Goal: Task Accomplishment & Management: Manage account settings

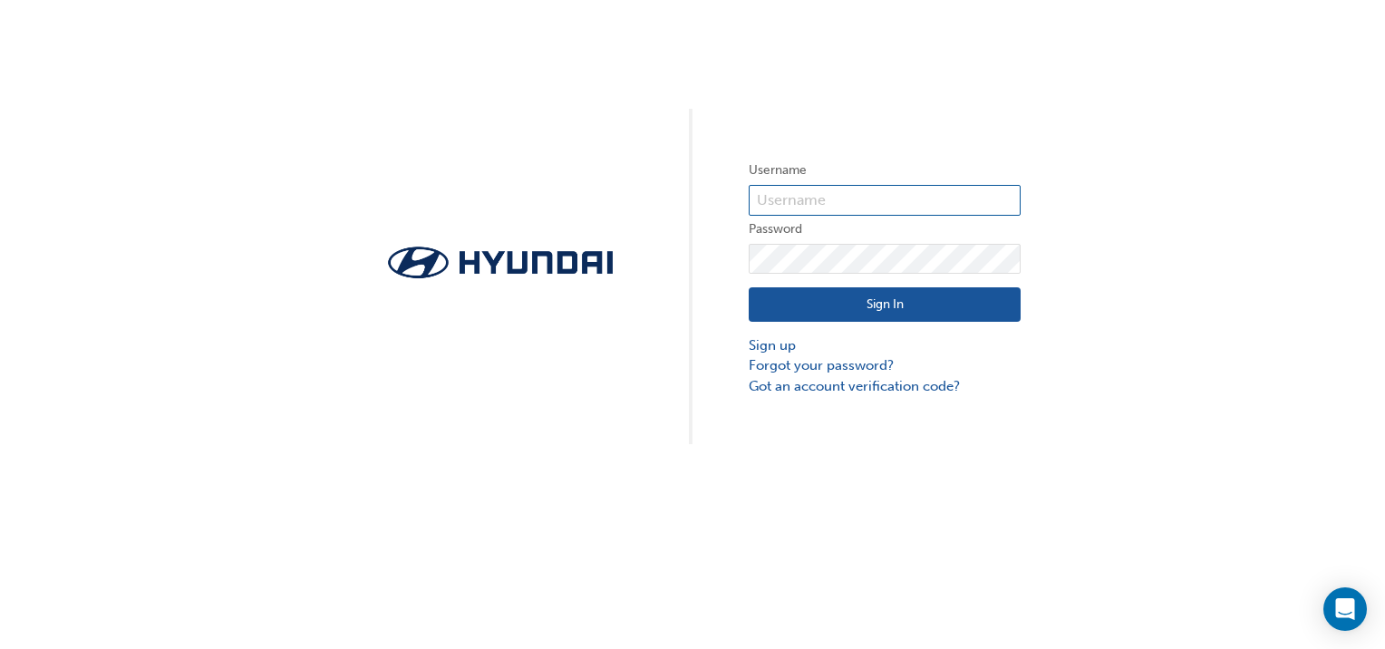
click at [834, 199] on input "text" at bounding box center [885, 200] width 272 height 31
type input "36896"
click at [961, 305] on button "Sign In" at bounding box center [885, 304] width 272 height 34
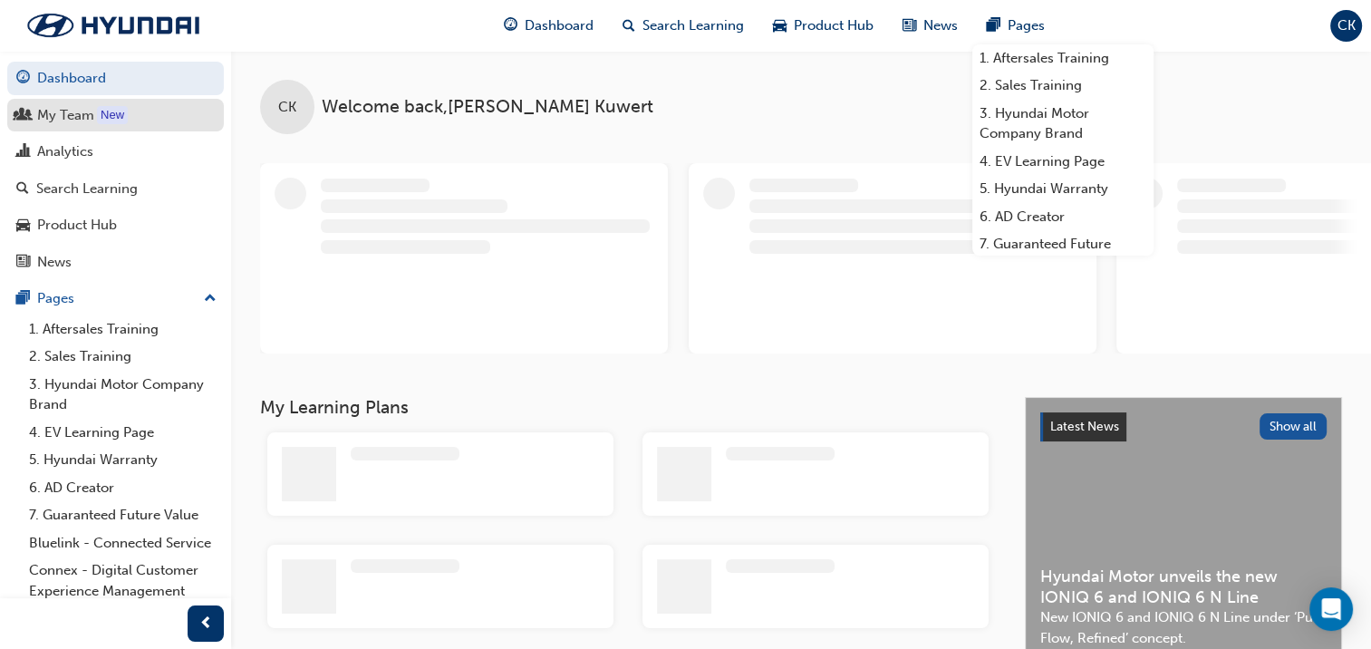
click at [66, 115] on div "My Team" at bounding box center [65, 115] width 57 height 21
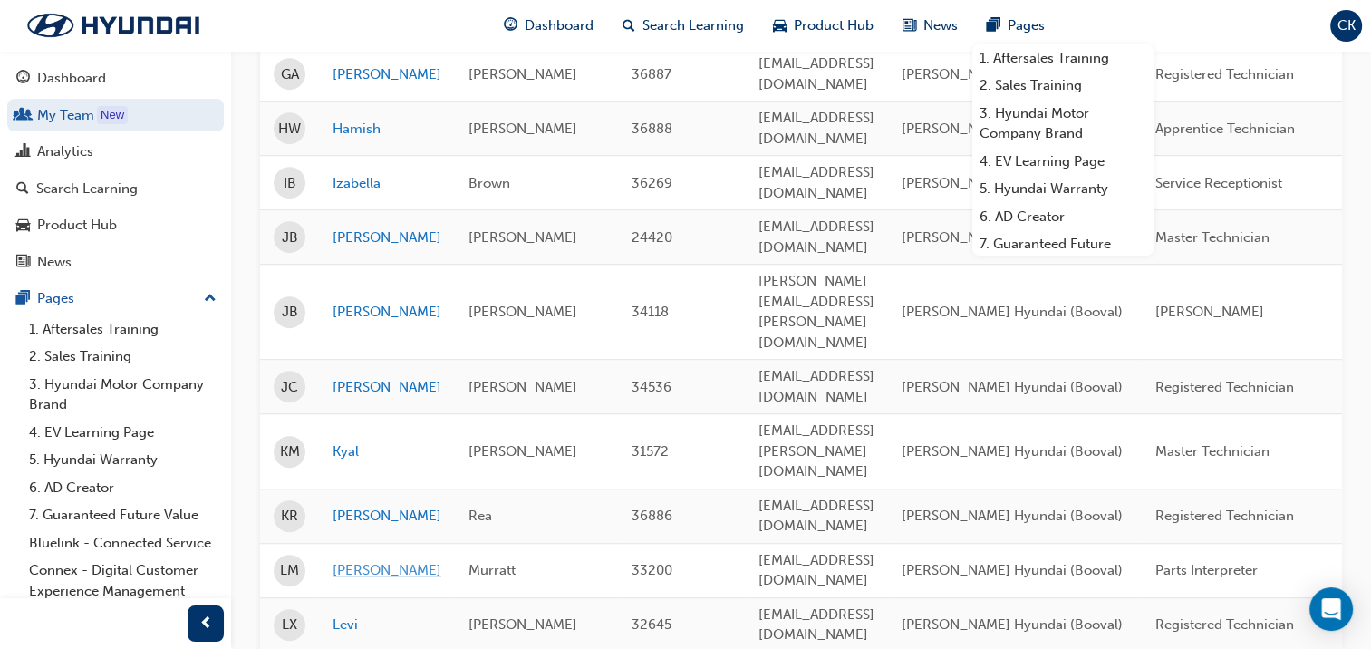
scroll to position [997, 0]
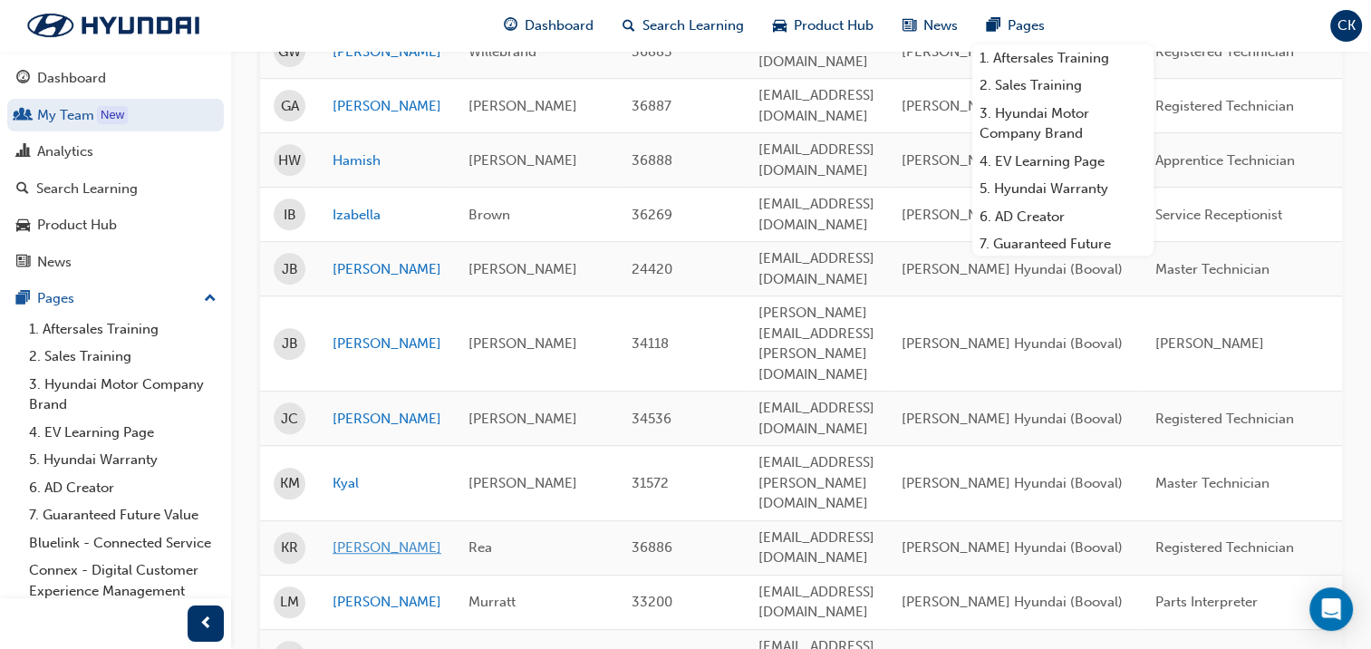
click at [354, 538] on link "[PERSON_NAME]" at bounding box center [387, 548] width 109 height 21
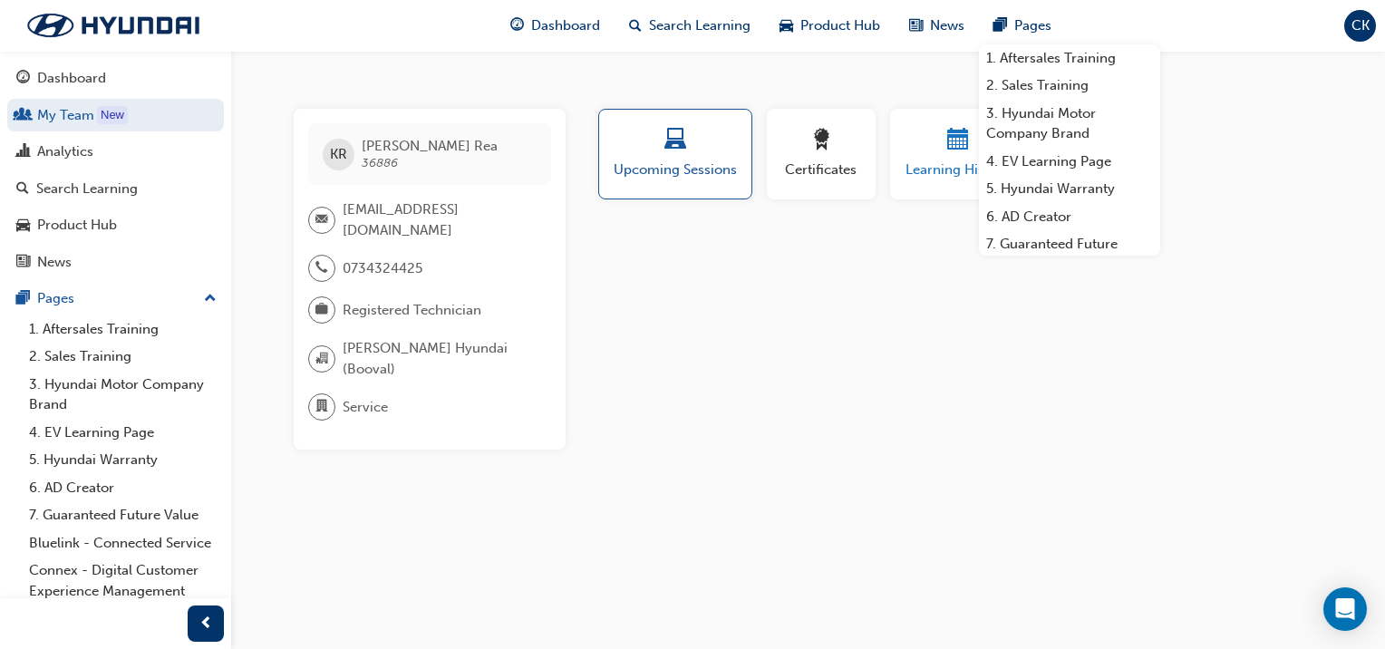
click at [923, 160] on span "Learning History" at bounding box center [958, 170] width 109 height 21
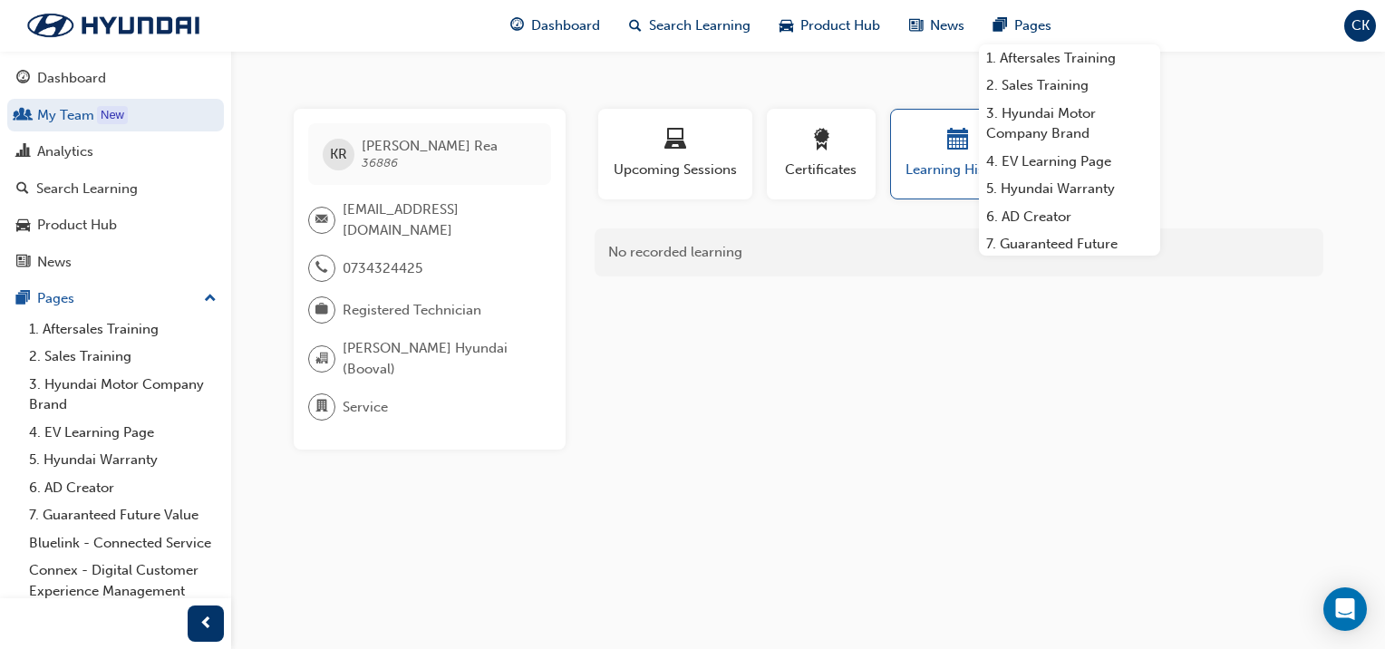
click at [952, 368] on div "Profile Upcoming Sessions Certificates Learning History Subscription KR [PERSON…" at bounding box center [959, 279] width 729 height 341
click at [87, 112] on link "My Team New" at bounding box center [115, 116] width 217 height 34
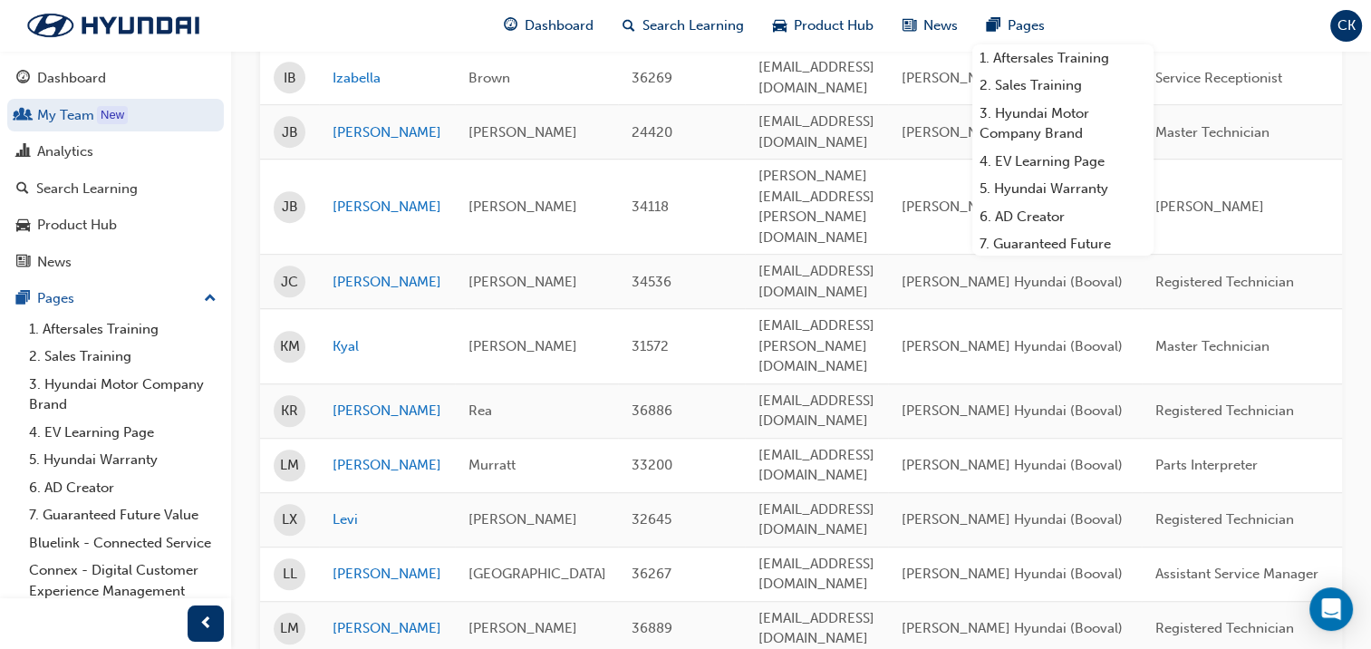
scroll to position [1178, 0]
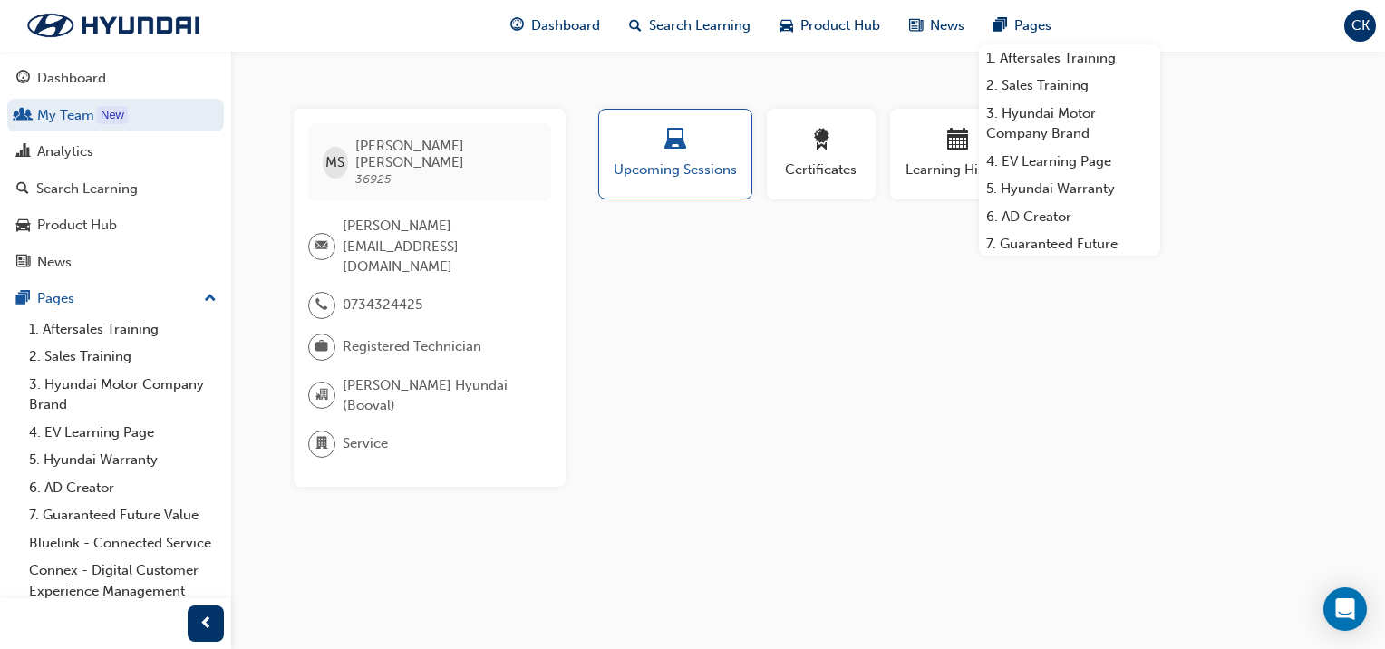
click at [952, 358] on div "Profile Upcoming Sessions Certificates Learning History Subscription MS [PERSON…" at bounding box center [959, 298] width 729 height 378
click at [925, 163] on span "Learning History" at bounding box center [958, 170] width 109 height 21
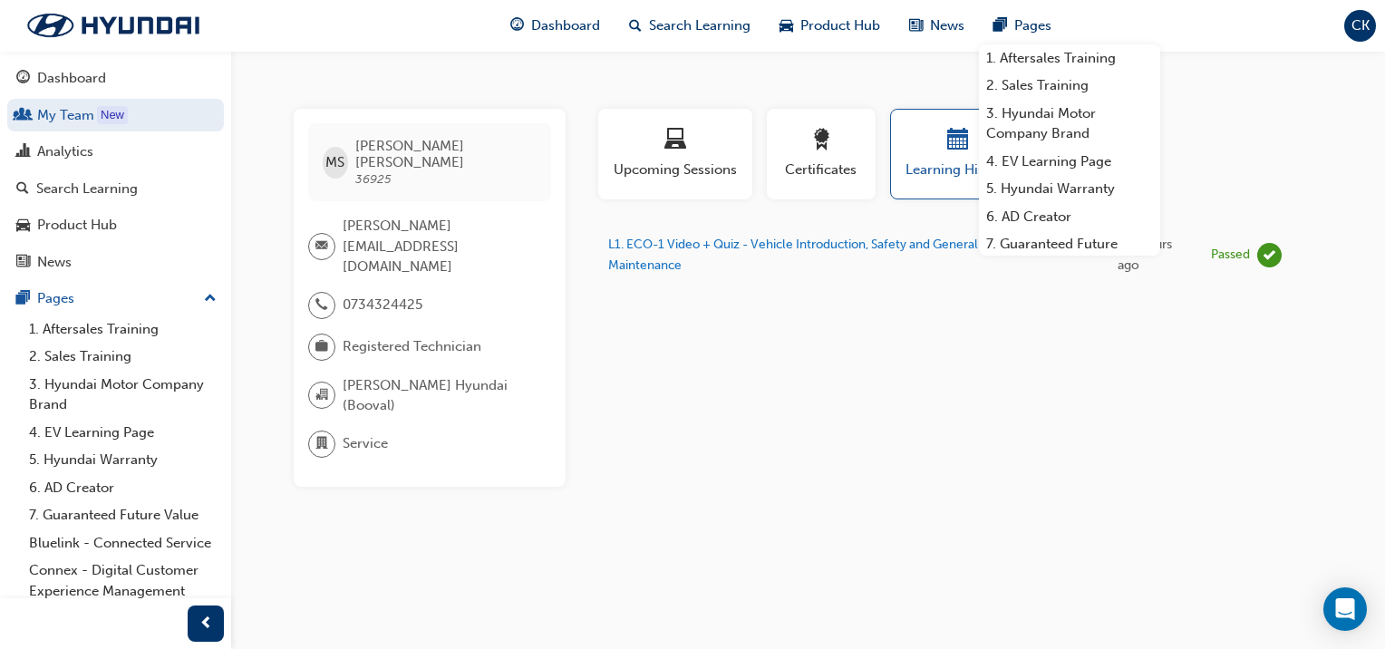
click at [998, 397] on div "Profile Upcoming Sessions Certificates Learning History Subscription MS [PERSON…" at bounding box center [959, 298] width 729 height 378
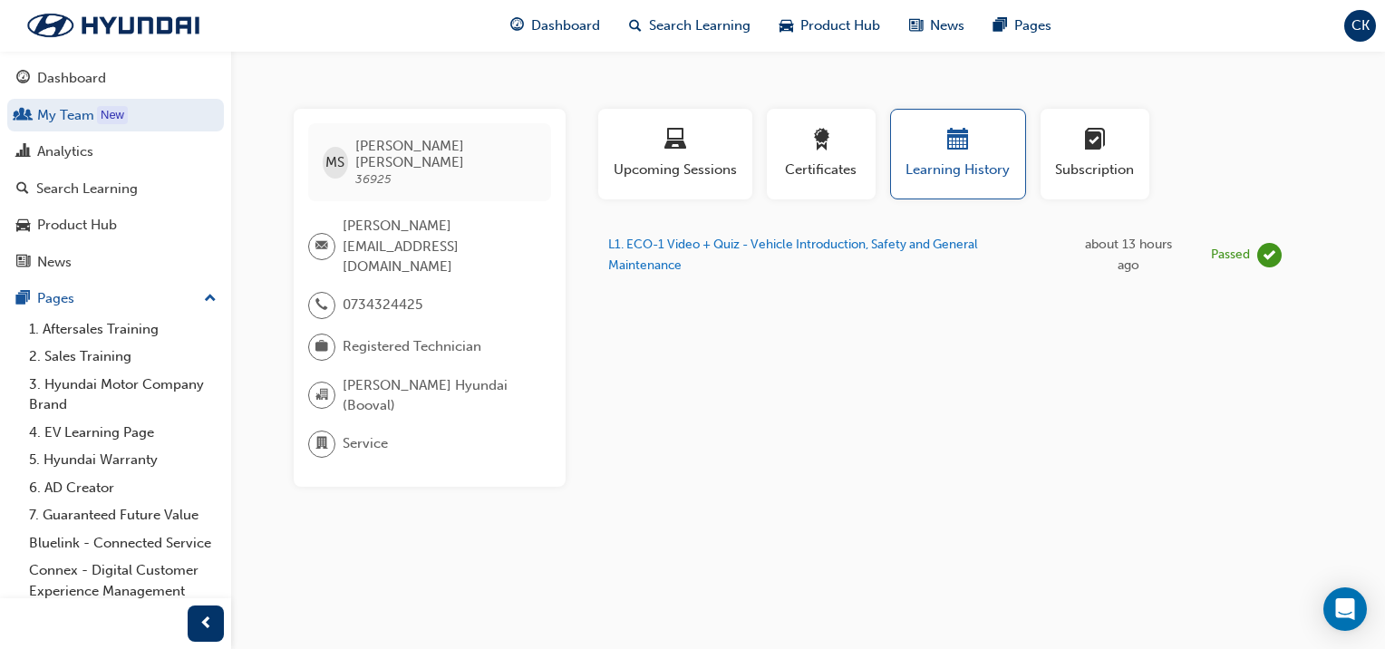
click at [1360, 26] on span "CK" at bounding box center [1361, 25] width 18 height 21
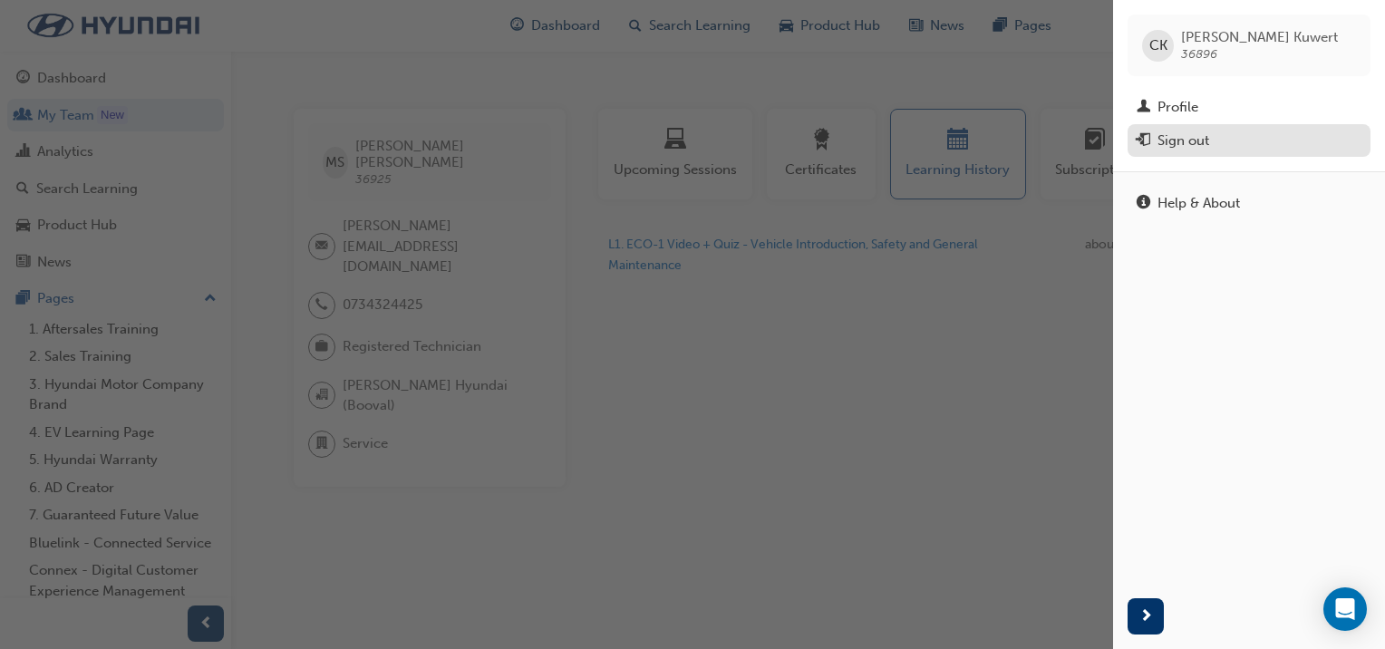
click at [1177, 146] on div "Sign out" at bounding box center [1184, 141] width 52 height 21
